Goal: Transaction & Acquisition: Download file/media

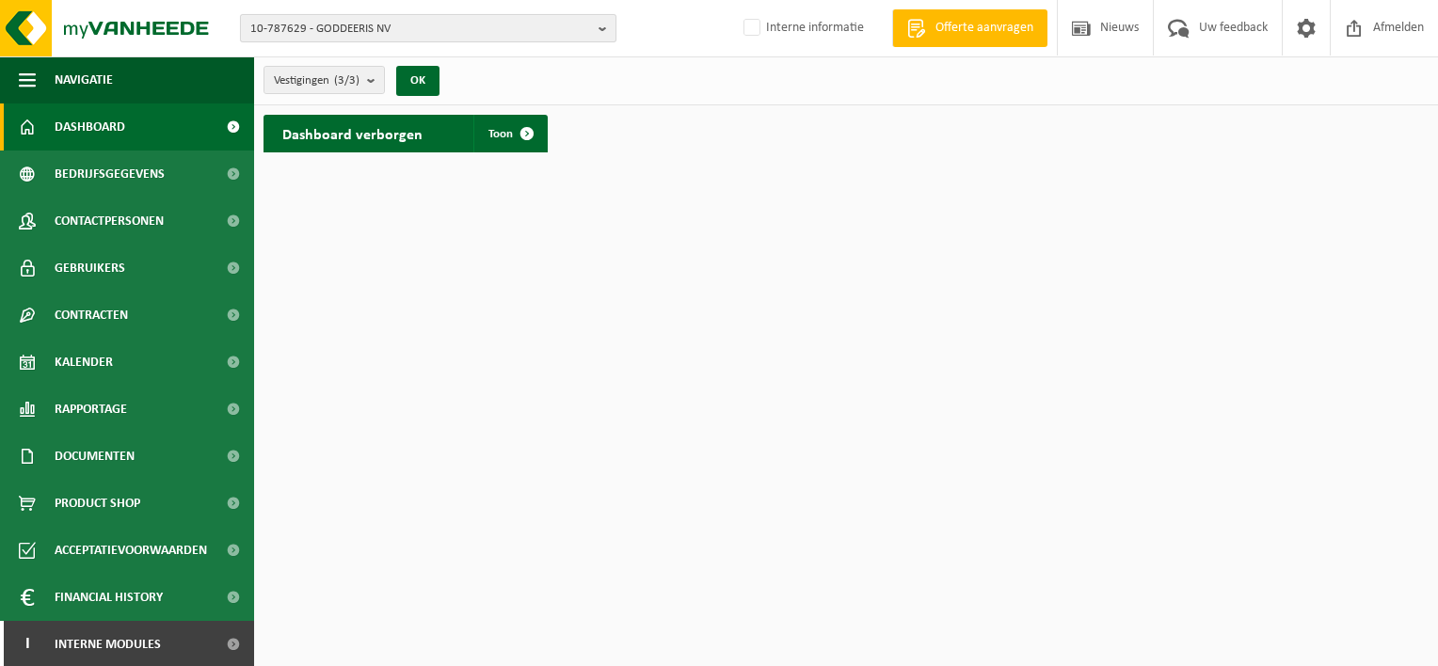
click at [433, 26] on span "10-787629 - GODDEERIS NV" at bounding box center [420, 29] width 341 height 28
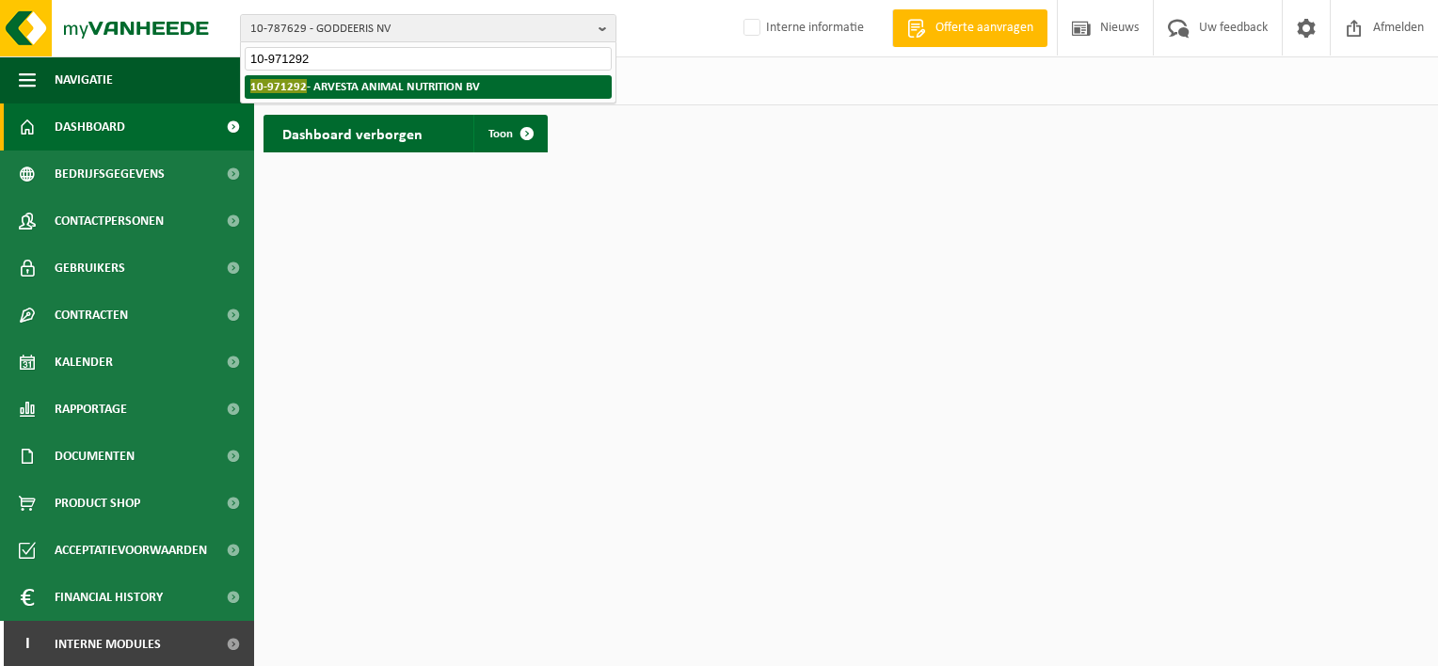
type input "10-971292"
click at [512, 83] on li "10-971292 - ARVESTA ANIMAL NUTRITION BV" at bounding box center [428, 87] width 367 height 24
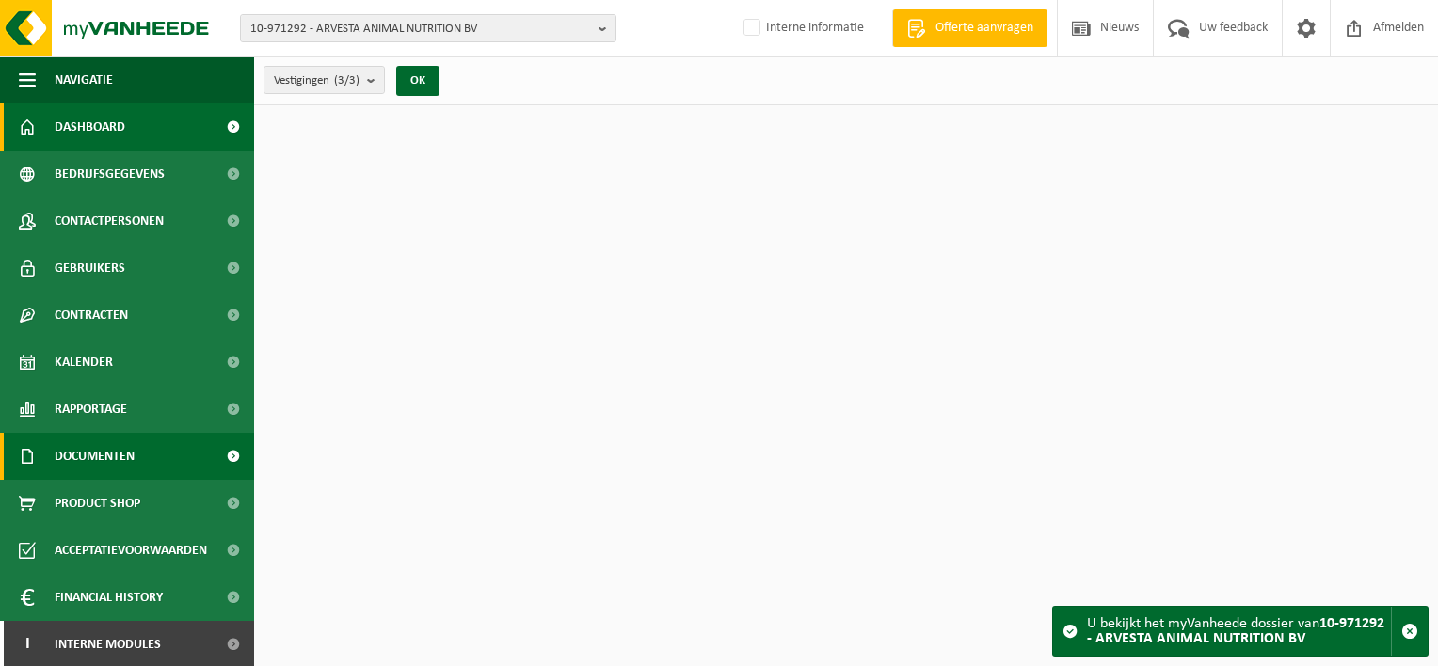
click at [112, 462] on span "Documenten" at bounding box center [95, 456] width 80 height 47
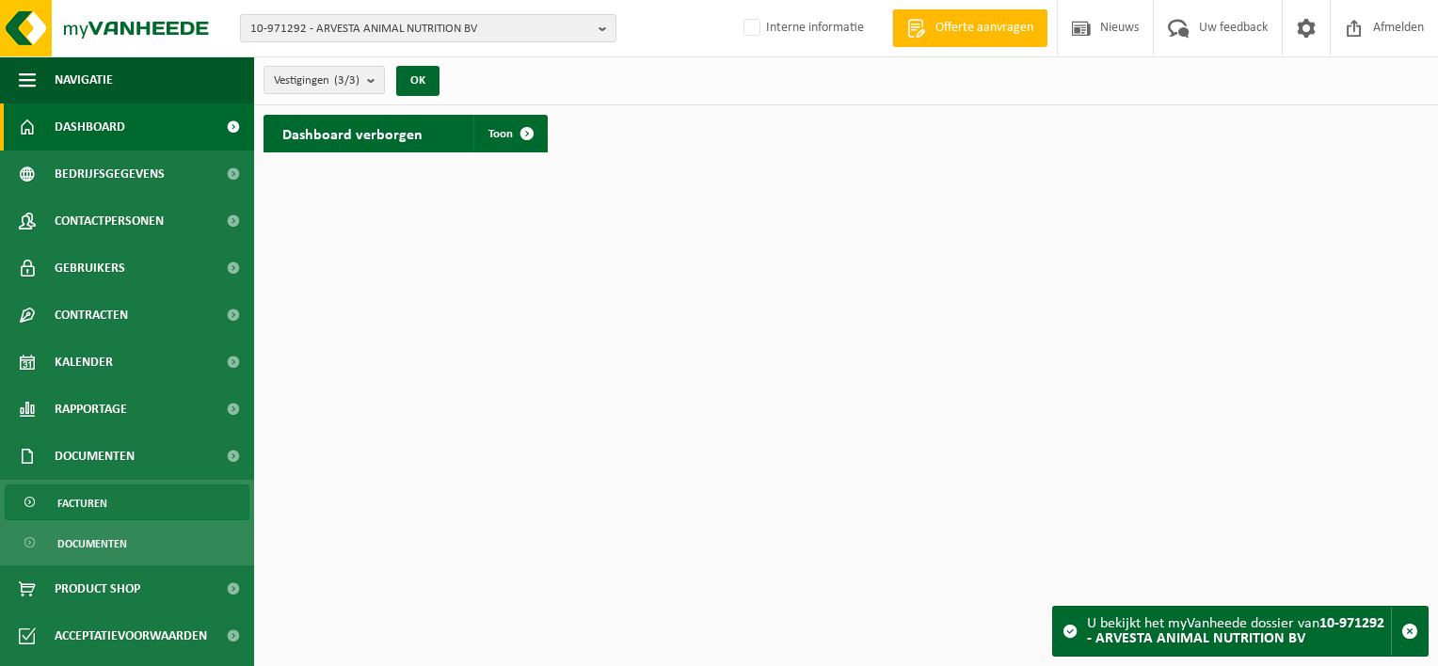
click at [109, 504] on link "Facturen" at bounding box center [127, 503] width 245 height 36
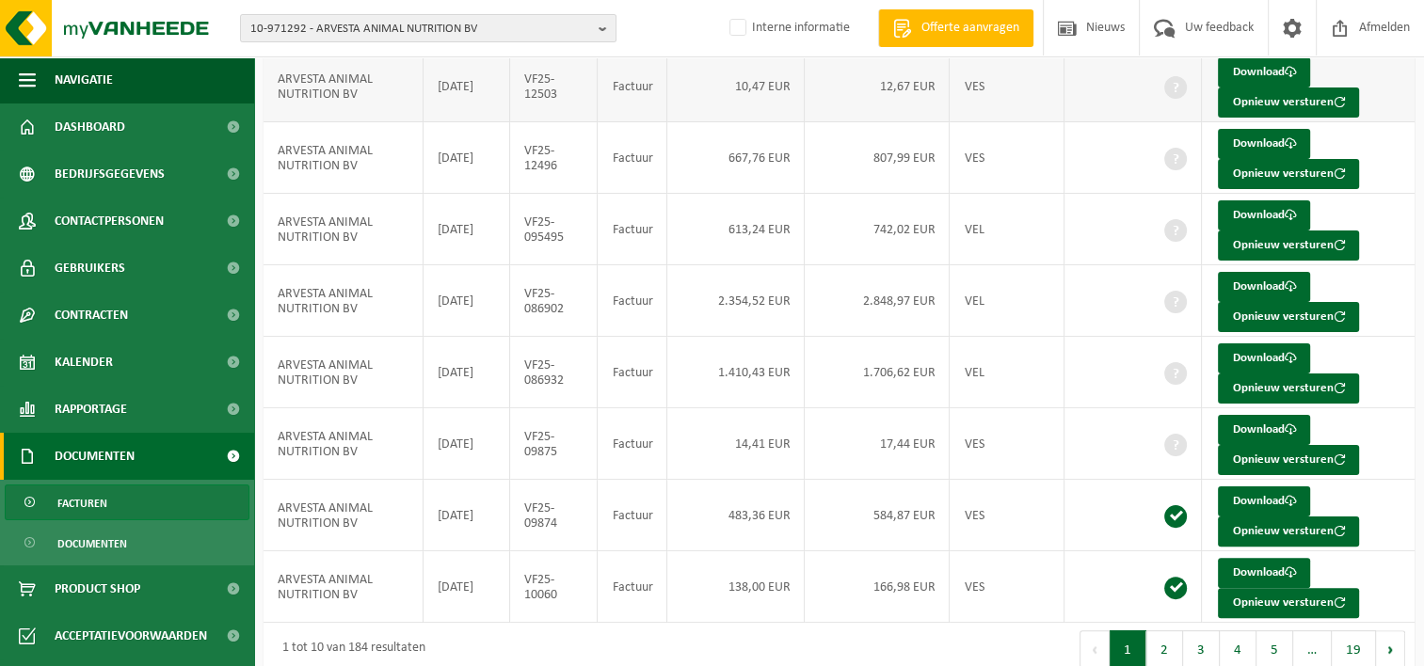
scroll to position [392, 0]
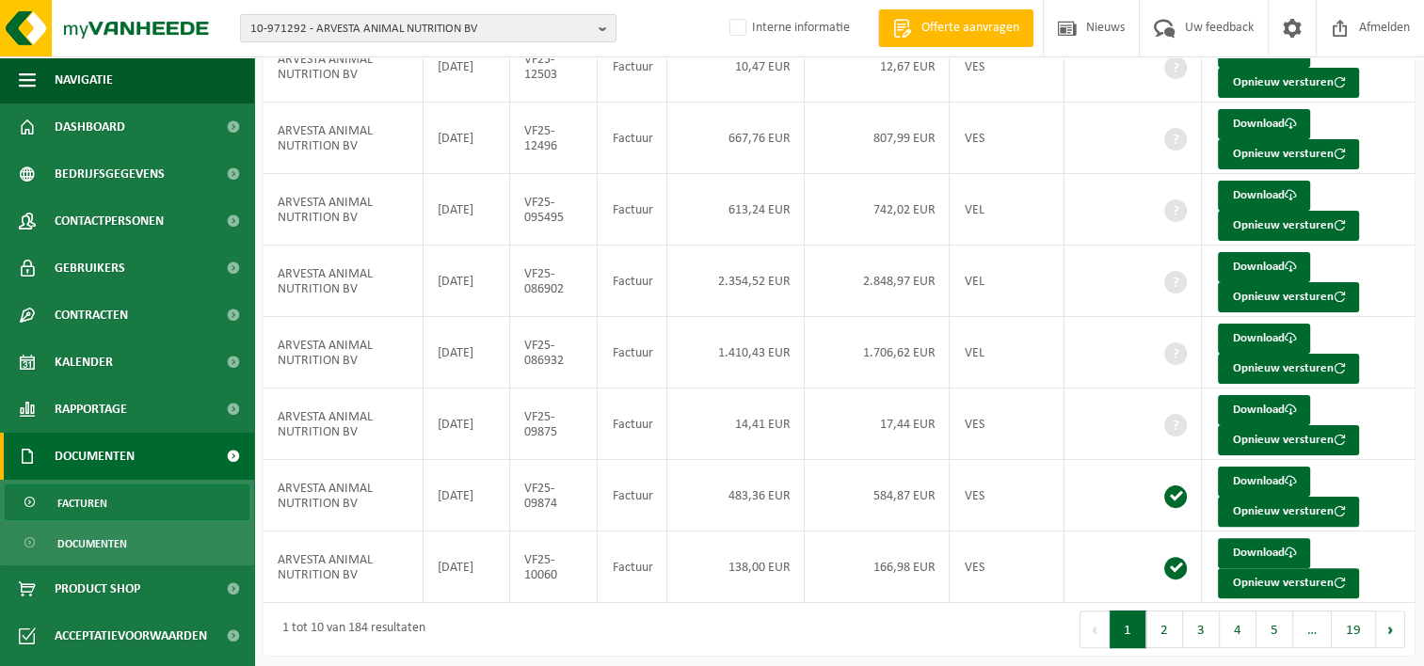
click at [1170, 623] on button "2" at bounding box center [1164, 630] width 37 height 38
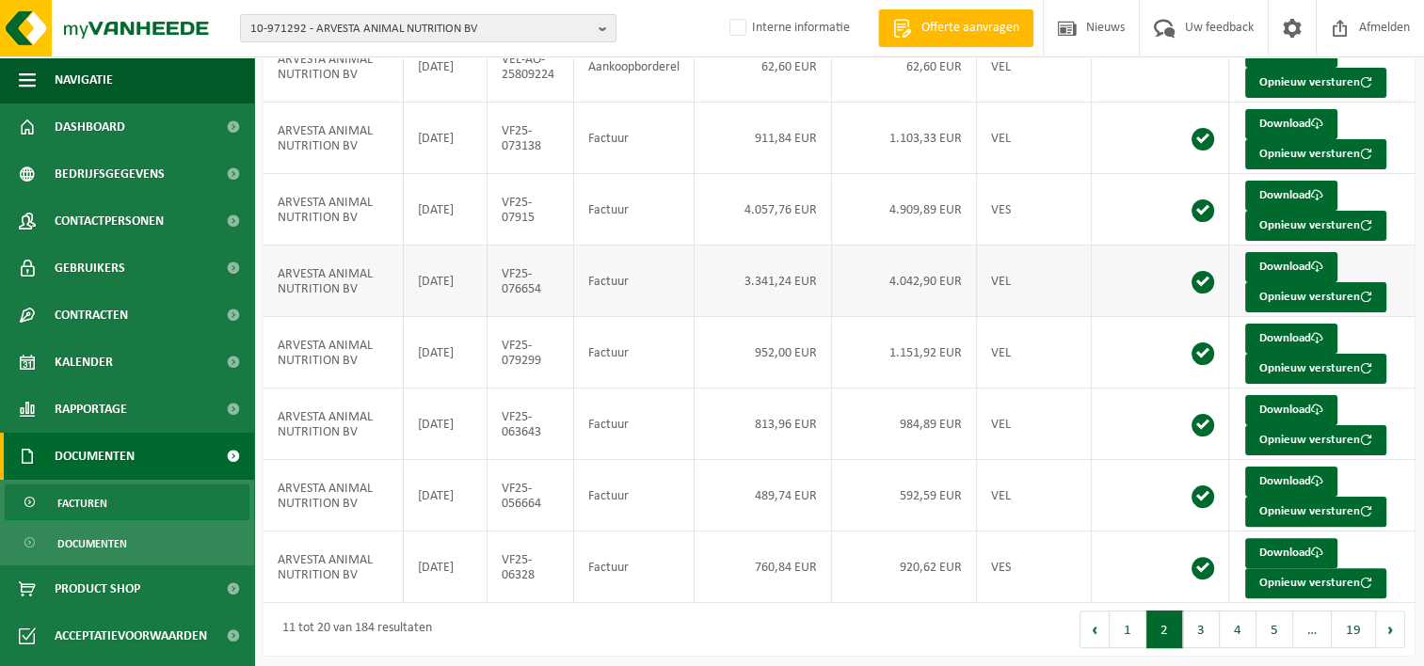
click at [544, 290] on td "VF25-076654" at bounding box center [531, 282] width 87 height 72
click at [543, 292] on td "VF25-076654" at bounding box center [531, 282] width 87 height 72
click at [1293, 262] on link "Download" at bounding box center [1291, 267] width 92 height 30
